Goal: Transaction & Acquisition: Book appointment/travel/reservation

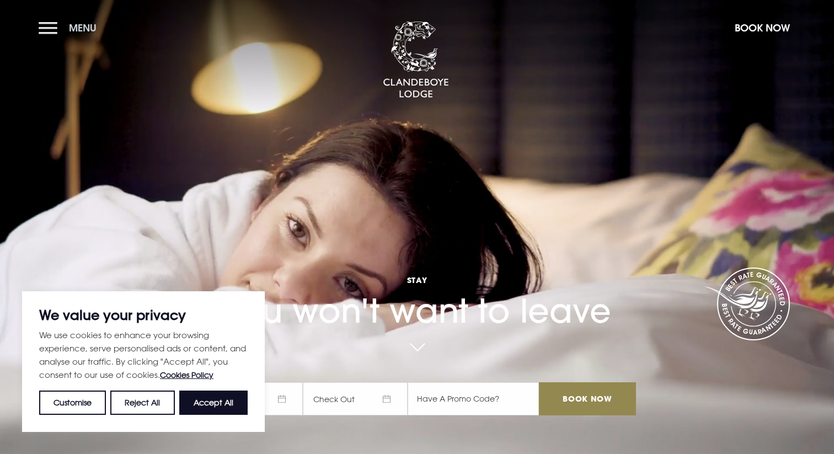
click at [54, 35] on button "Menu" at bounding box center [70, 28] width 63 height 24
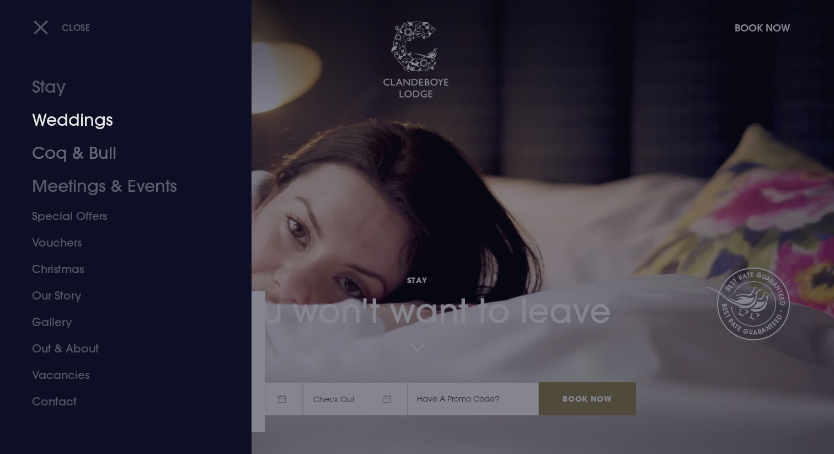
click at [93, 129] on link "Weddings" at bounding box center [119, 120] width 174 height 33
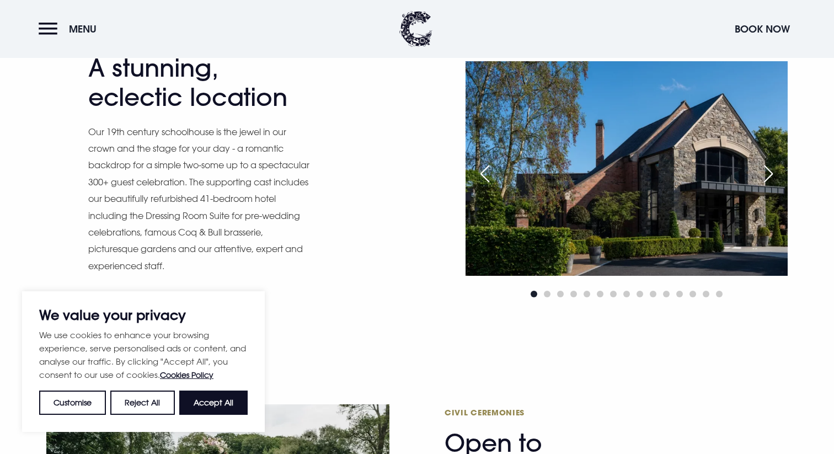
scroll to position [970, 0]
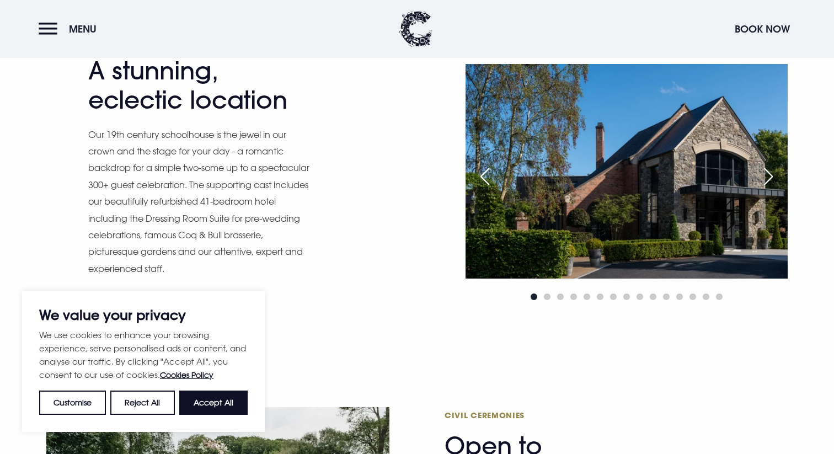
click at [767, 181] on div "Next slide" at bounding box center [769, 176] width 28 height 24
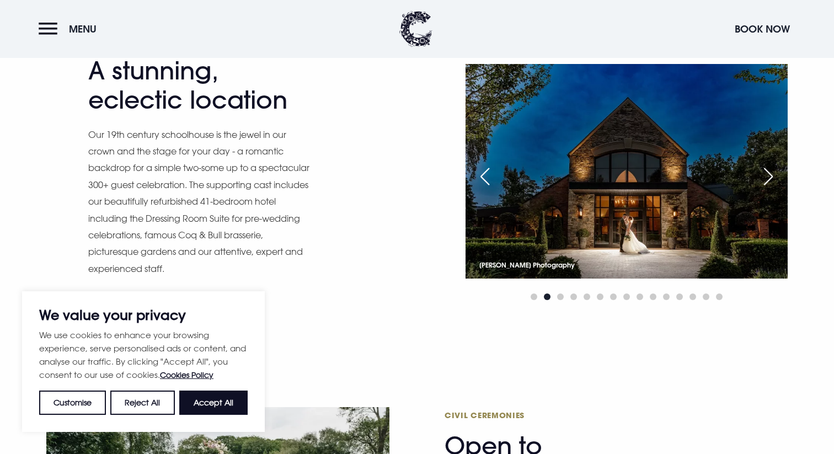
click at [767, 181] on div "Next slide" at bounding box center [769, 176] width 28 height 24
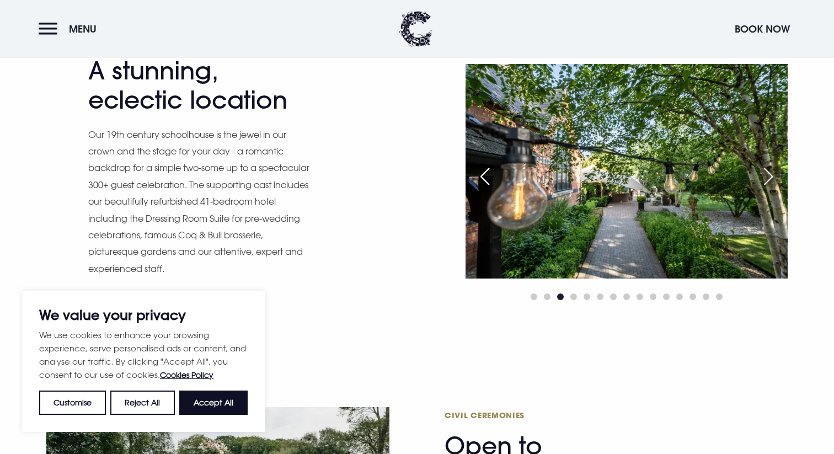
click at [767, 181] on div "Next slide" at bounding box center [769, 176] width 28 height 24
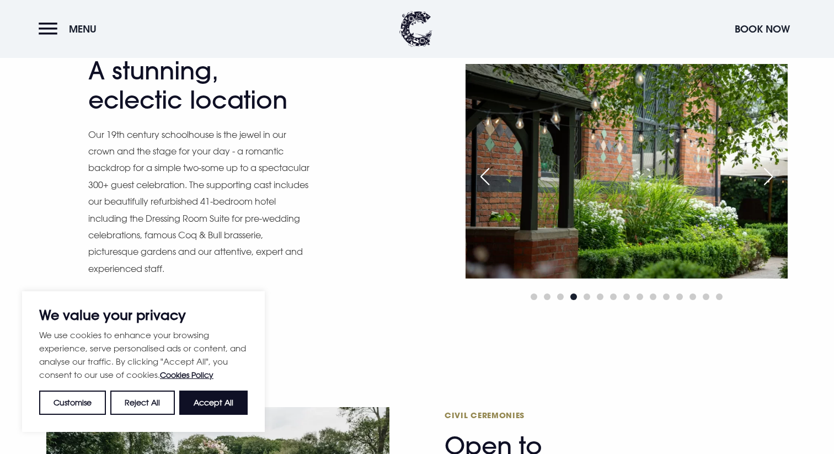
click at [767, 181] on div "Next slide" at bounding box center [769, 176] width 28 height 24
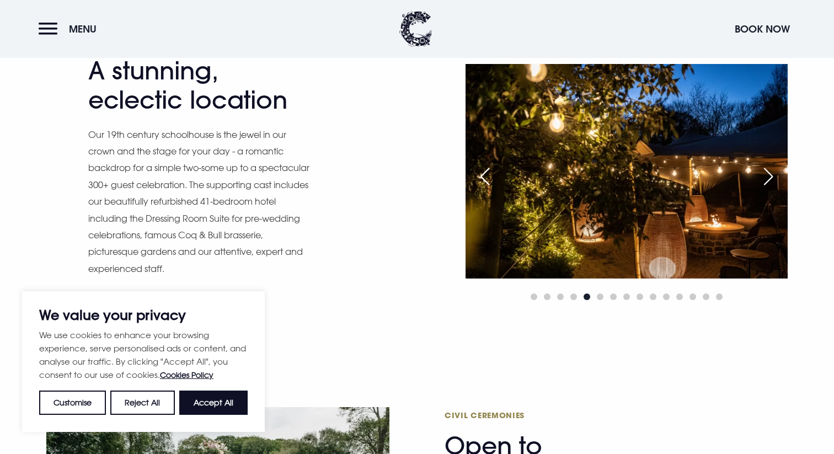
click at [767, 181] on div "Next slide" at bounding box center [769, 176] width 28 height 24
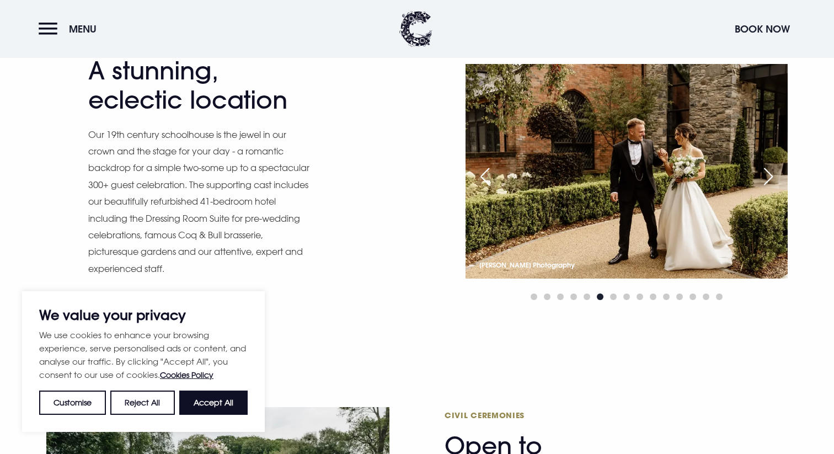
click at [767, 181] on div "Next slide" at bounding box center [769, 176] width 28 height 24
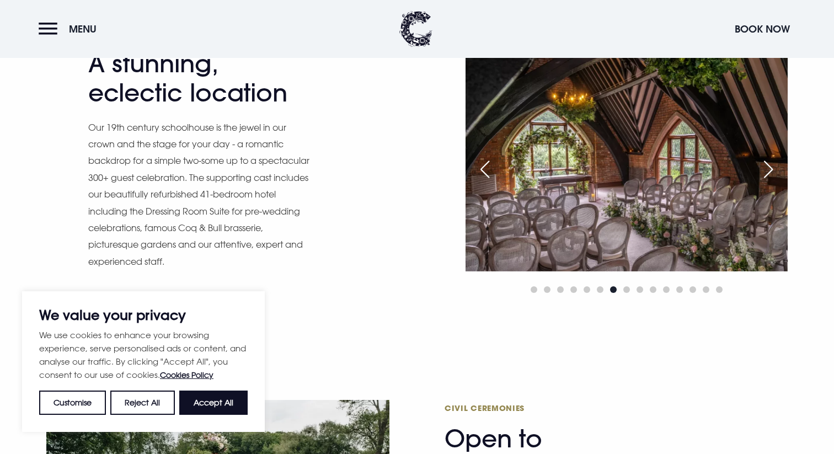
scroll to position [963, 0]
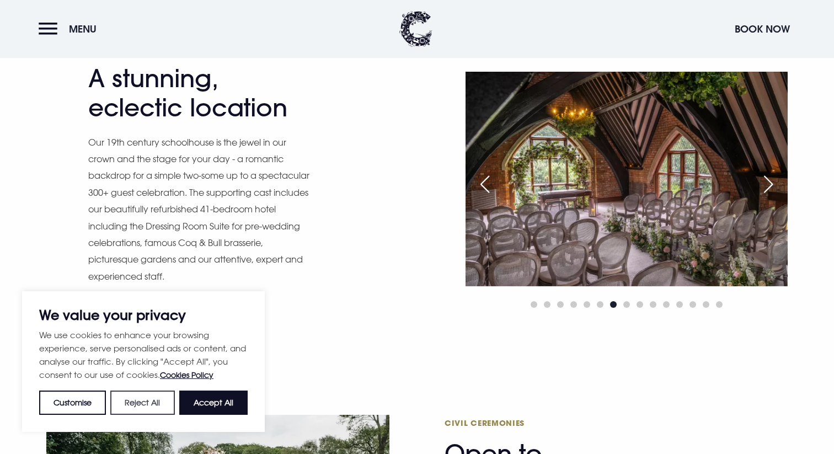
click at [135, 398] on button "Reject All" at bounding box center [142, 403] width 64 height 24
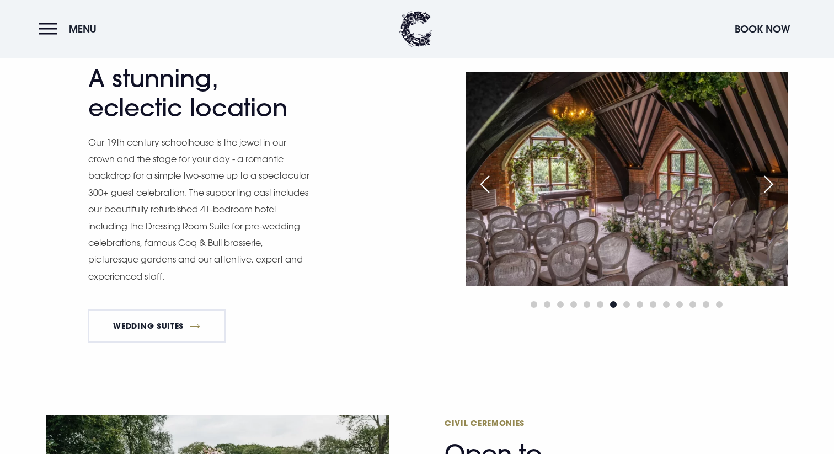
click at [626, 161] on img at bounding box center [627, 179] width 322 height 215
click at [477, 183] on div "Previous slide" at bounding box center [485, 184] width 28 height 24
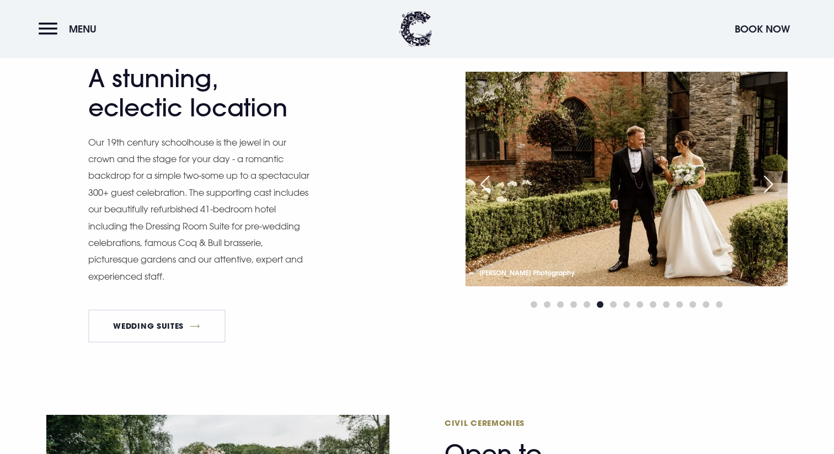
click at [477, 183] on div "Previous slide" at bounding box center [485, 184] width 28 height 24
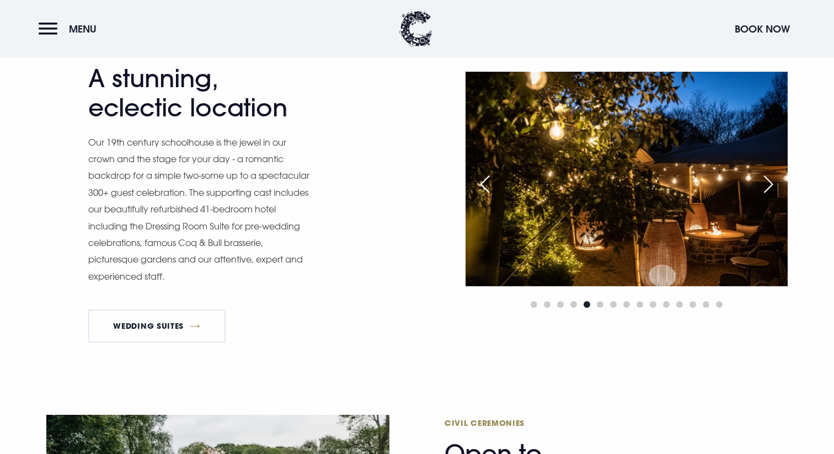
click at [477, 183] on div "Previous slide" at bounding box center [485, 184] width 28 height 24
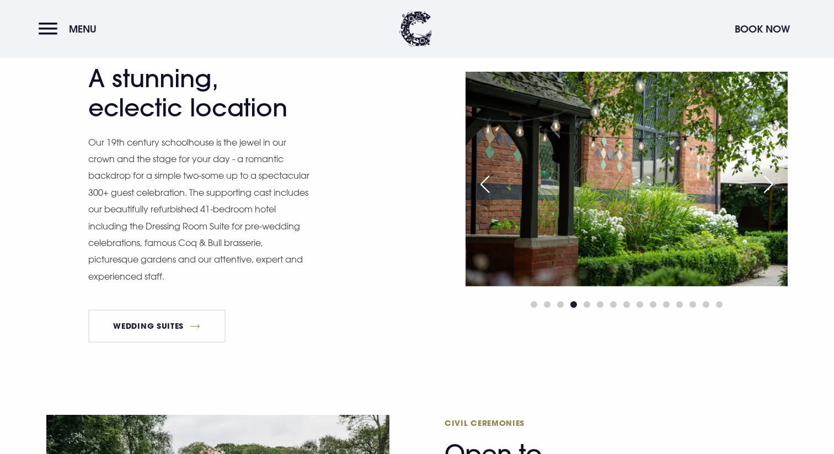
click at [768, 189] on div "Next slide" at bounding box center [769, 184] width 28 height 24
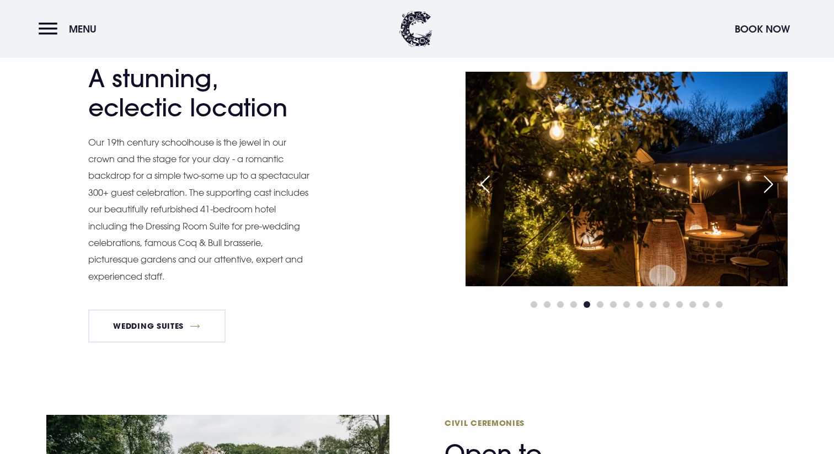
click at [768, 189] on div "Next slide" at bounding box center [769, 184] width 28 height 24
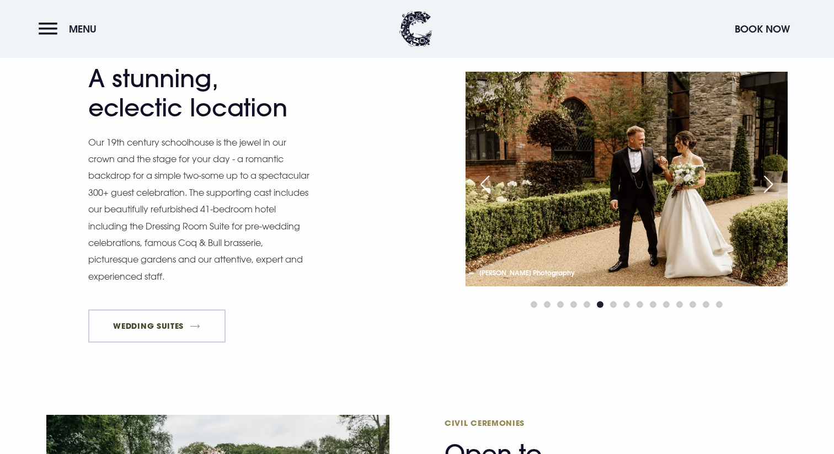
click at [127, 330] on link "Wedding Suites" at bounding box center [156, 325] width 137 height 33
